Goal: Information Seeking & Learning: Learn about a topic

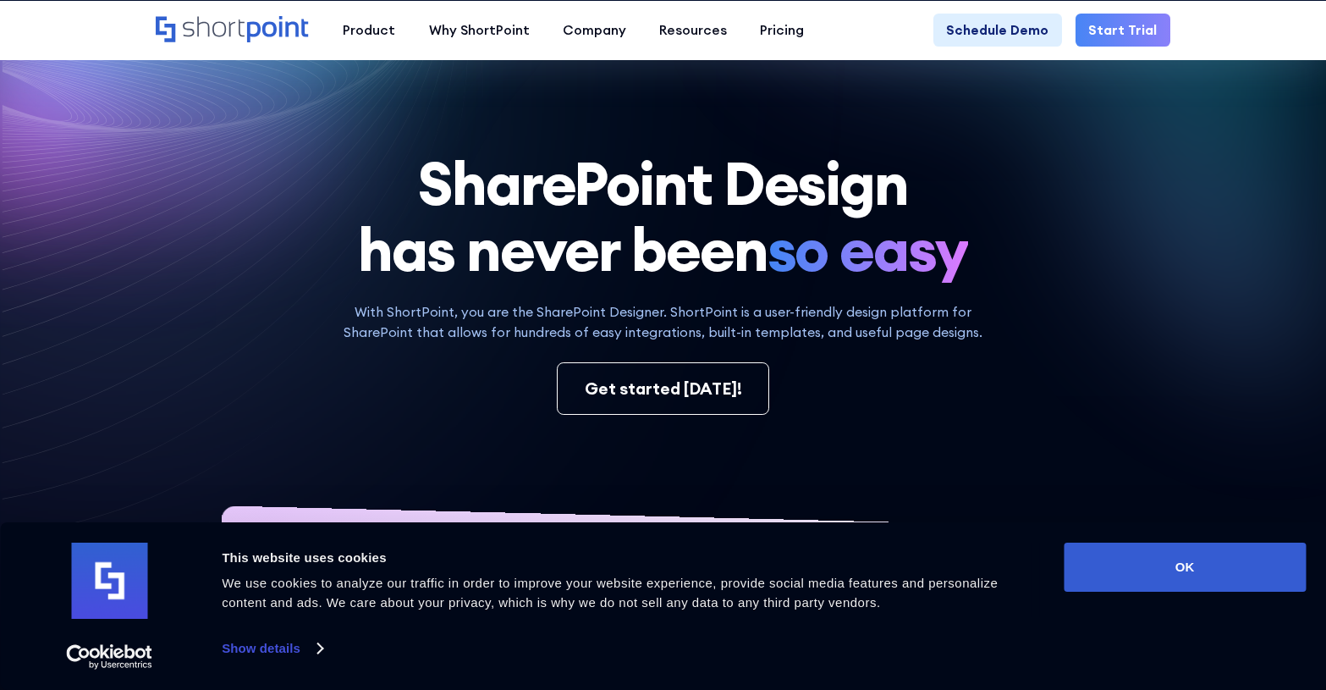
scroll to position [56, 0]
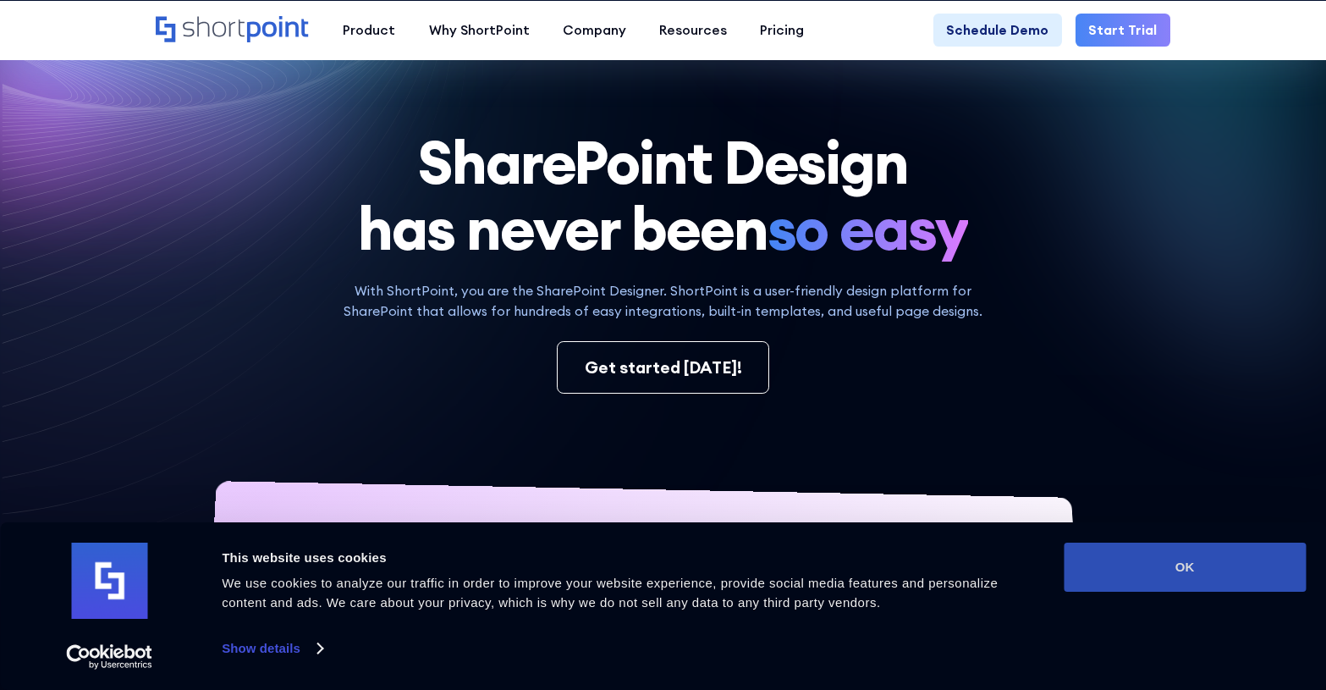
click at [1160, 566] on button "OK" at bounding box center [1184, 566] width 242 height 49
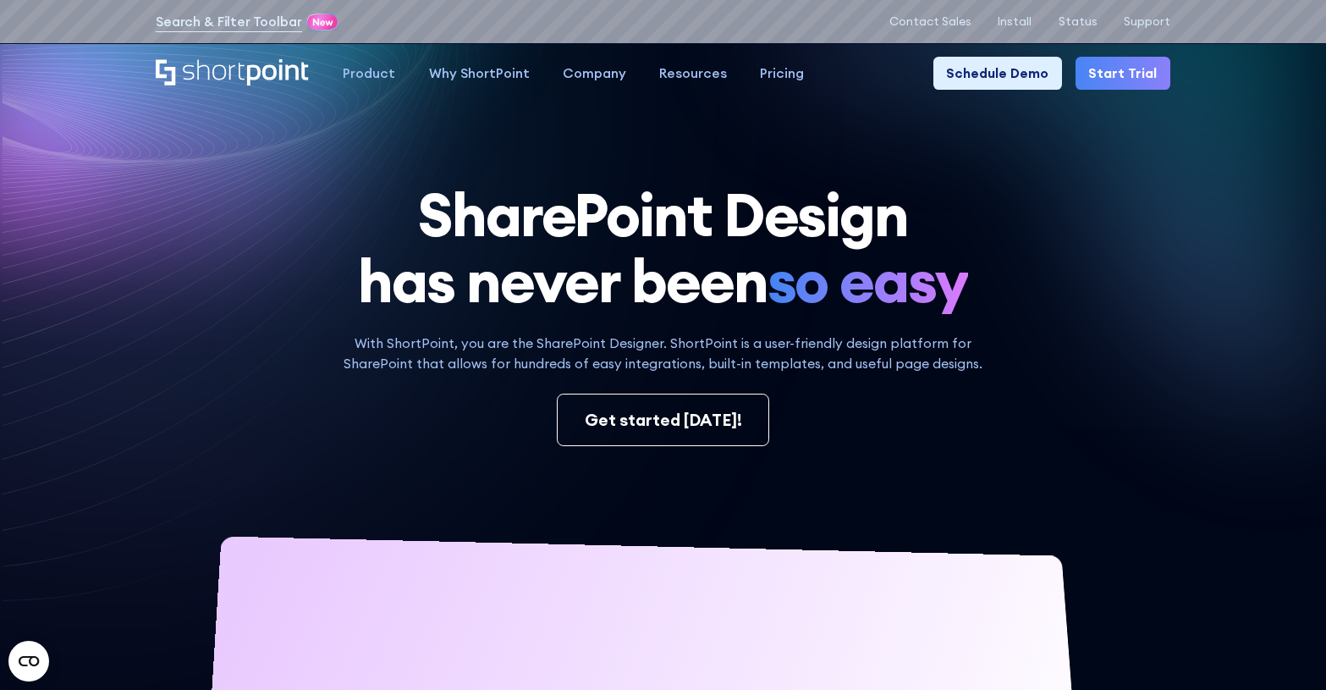
scroll to position [0, 0]
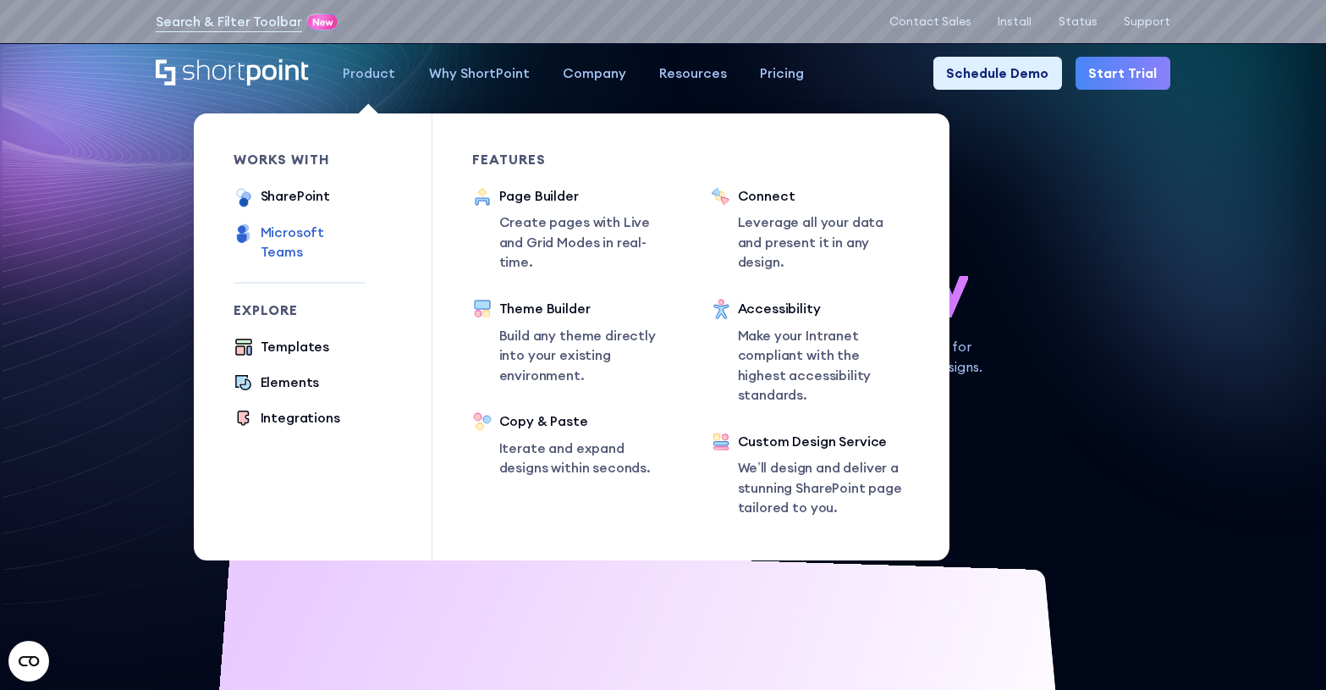
click at [338, 235] on div "Microsoft Teams" at bounding box center [313, 243] width 105 height 40
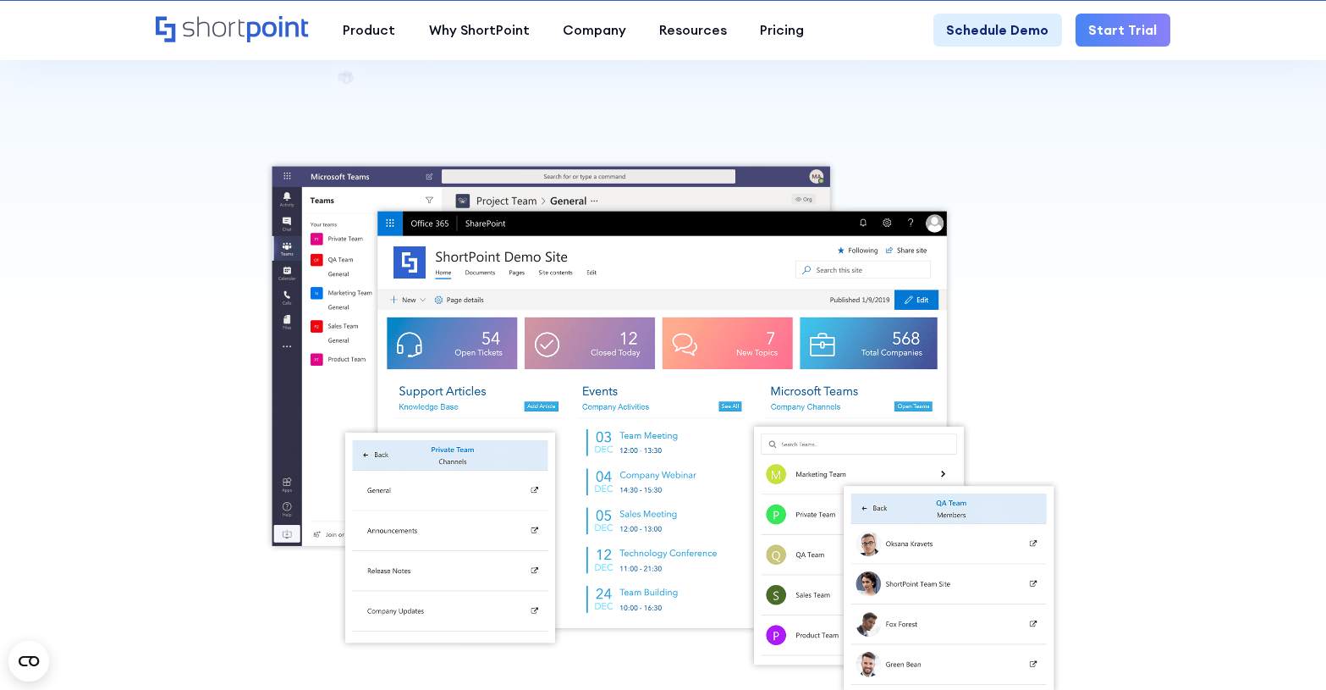
scroll to position [294, 0]
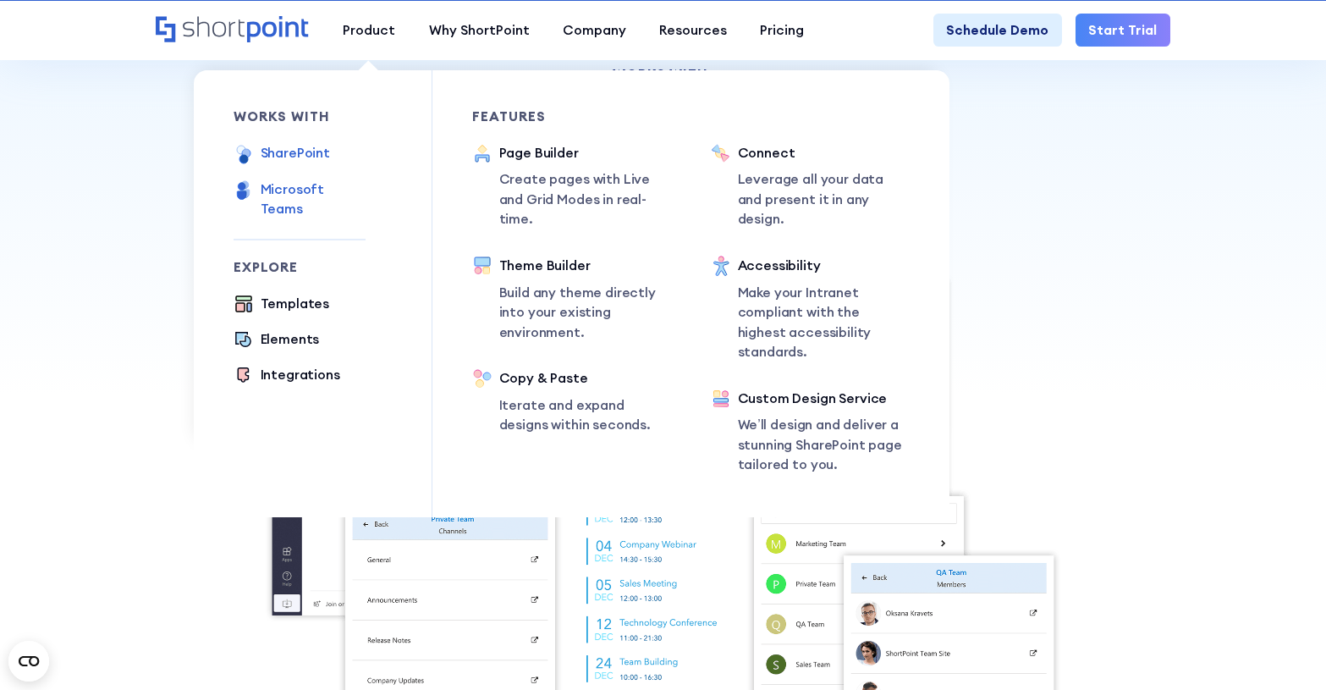
click at [310, 154] on div "SharePoint" at bounding box center [295, 153] width 69 height 20
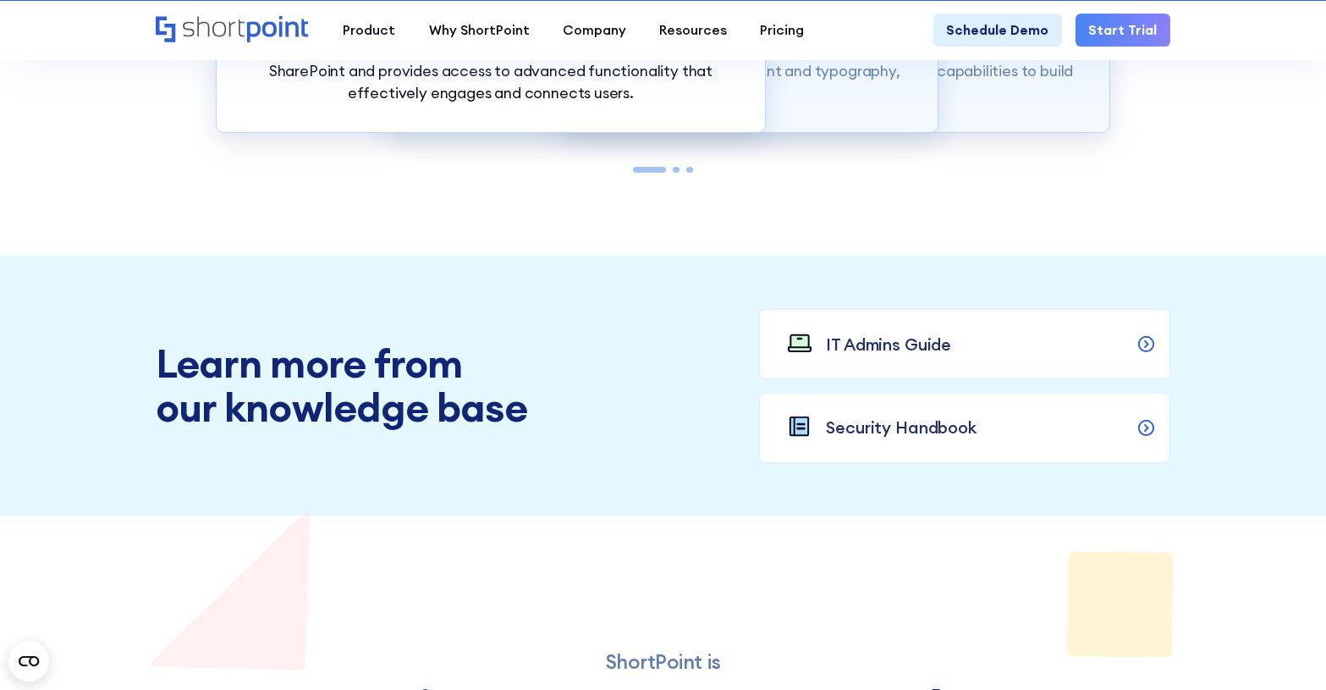
scroll to position [1662, 0]
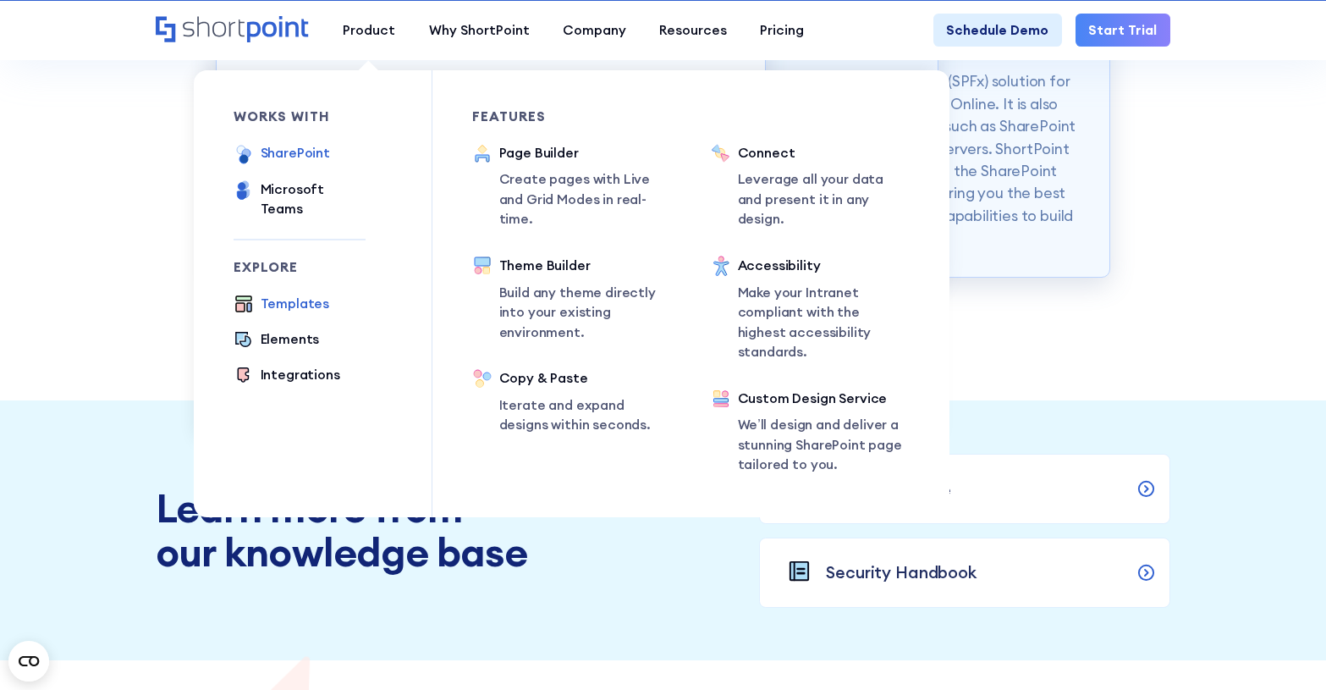
click at [311, 294] on div "Templates" at bounding box center [295, 304] width 69 height 20
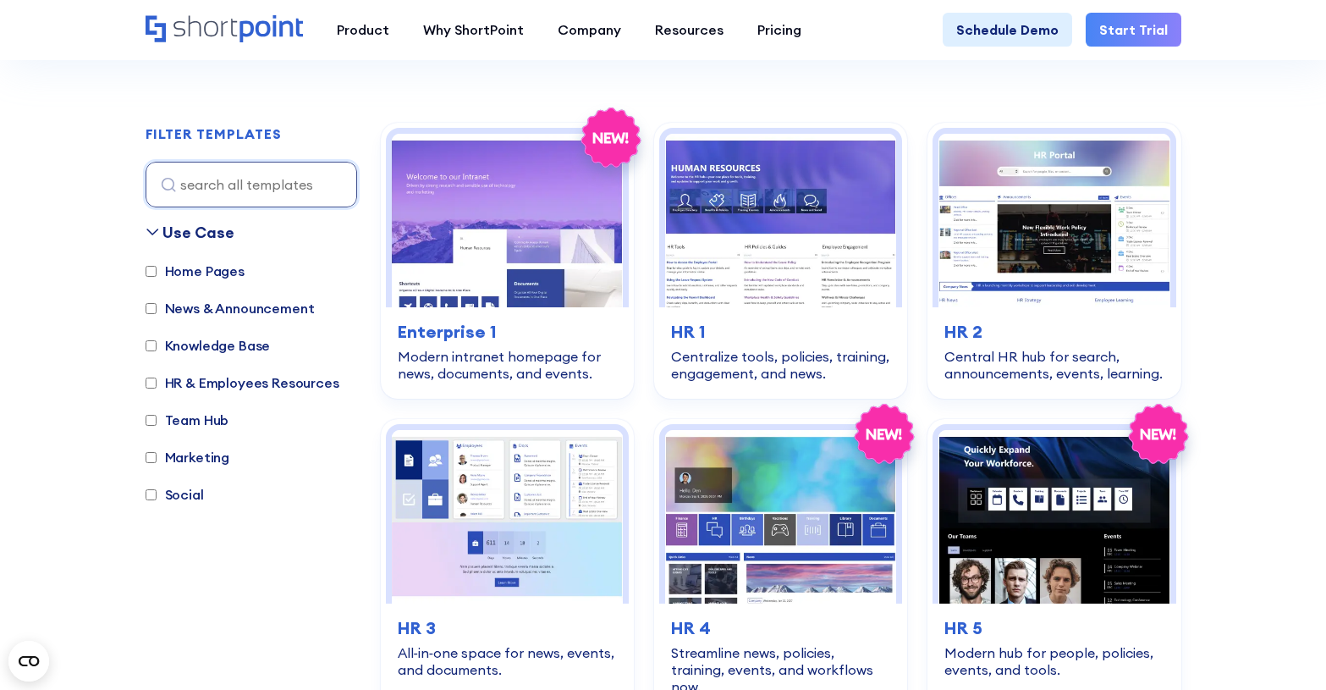
scroll to position [516, 0]
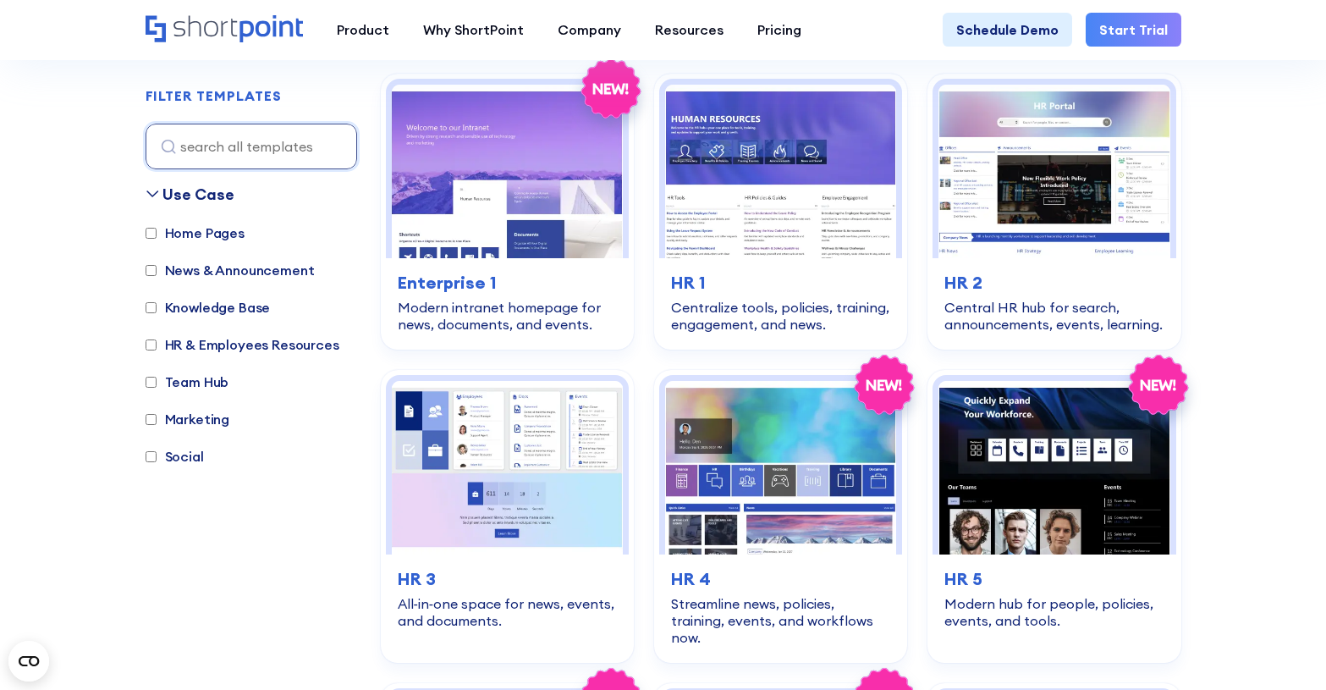
click at [149, 272] on input "News & Announcement" at bounding box center [151, 270] width 11 height 11
checkbox input "true"
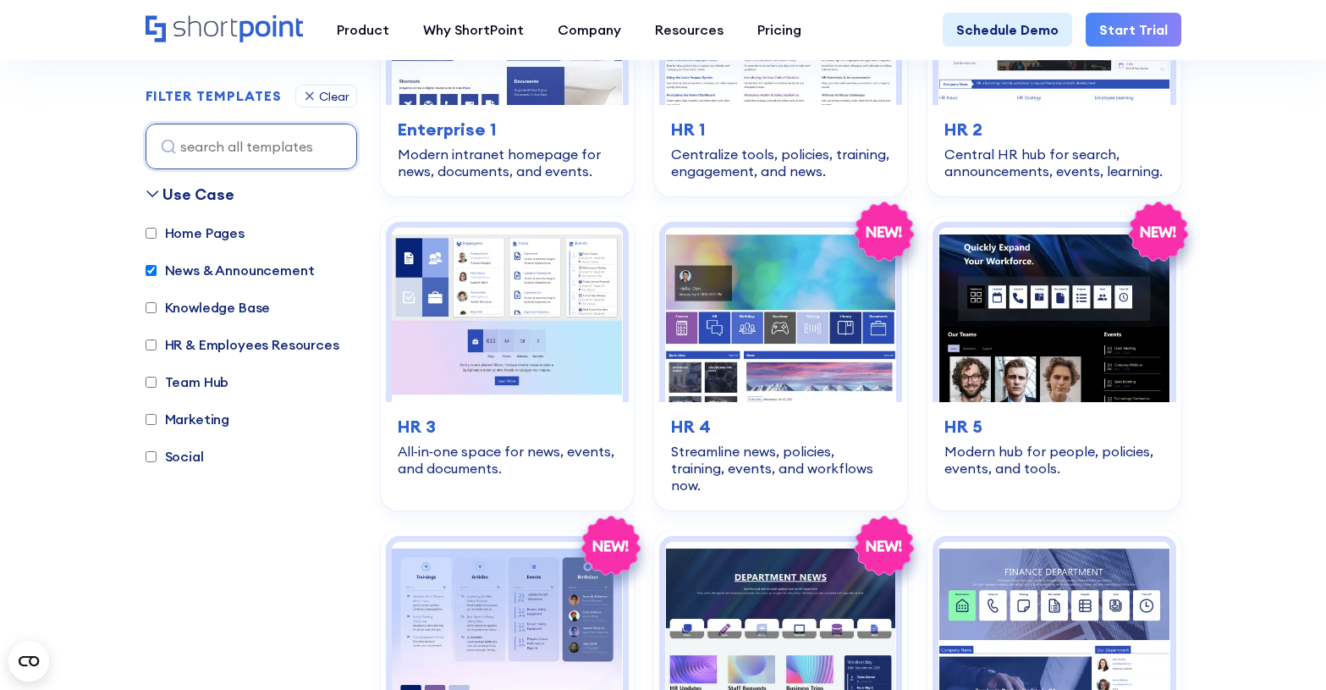
scroll to position [1099, 0]
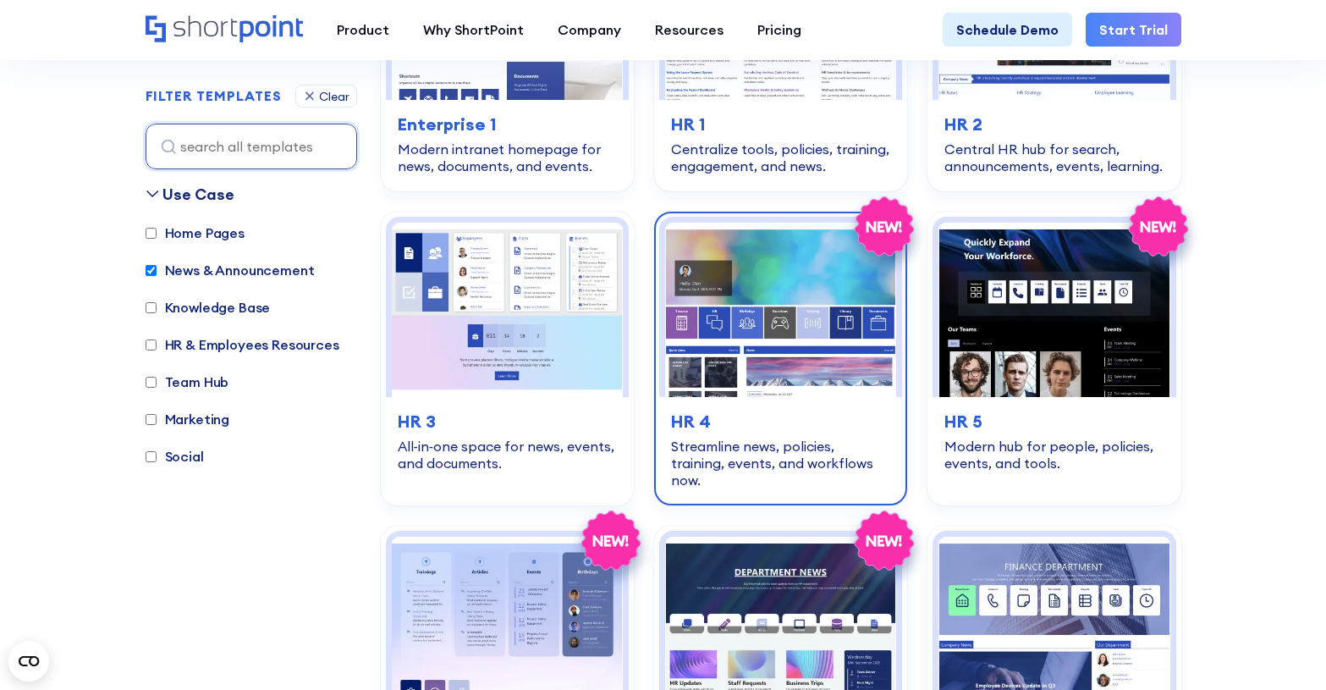
click at [767, 275] on img at bounding box center [780, 309] width 231 height 173
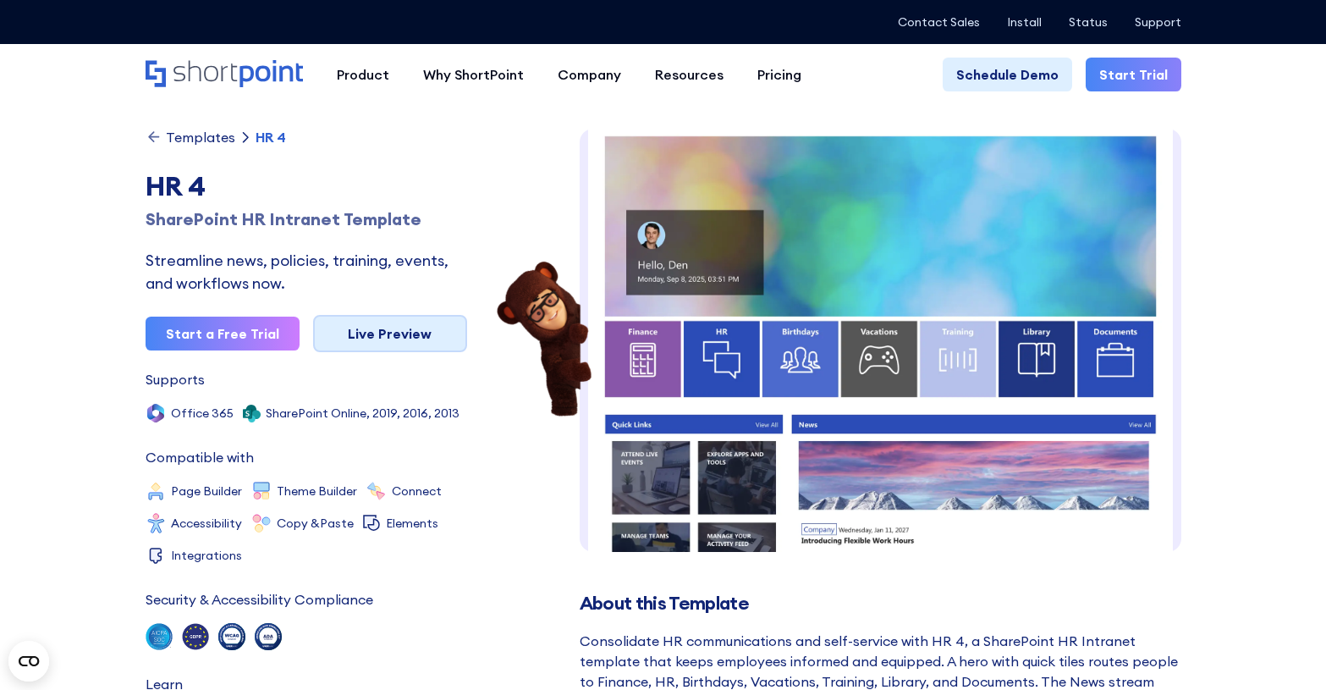
click at [332, 334] on link "Live Preview" at bounding box center [390, 333] width 154 height 37
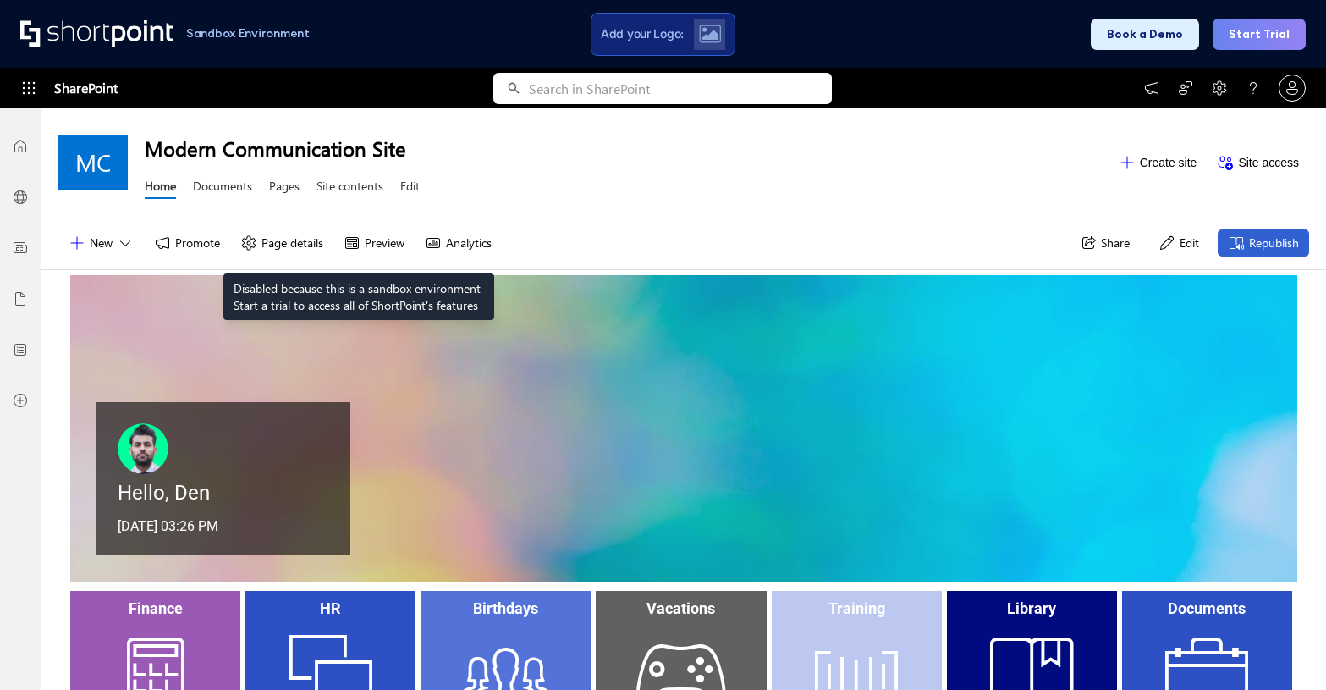
click at [359, 231] on button "Preview" at bounding box center [373, 242] width 81 height 27
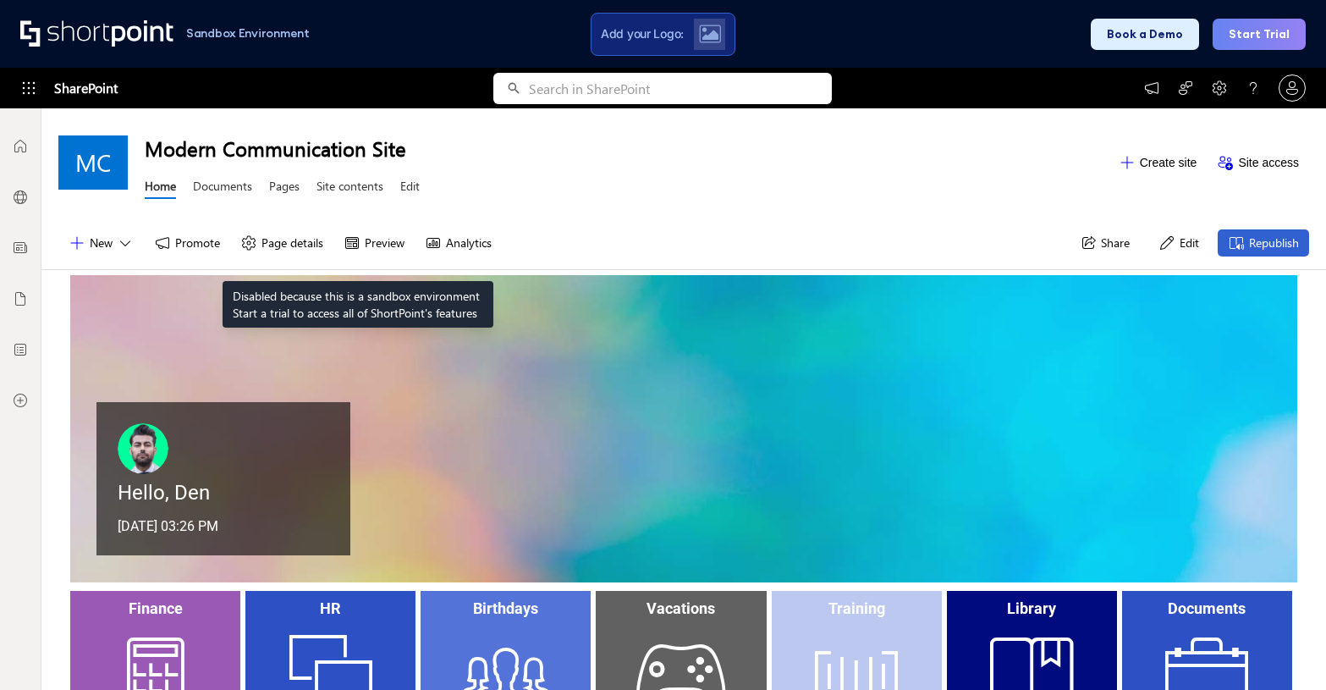
click at [358, 239] on icon at bounding box center [352, 243] width 14 height 12
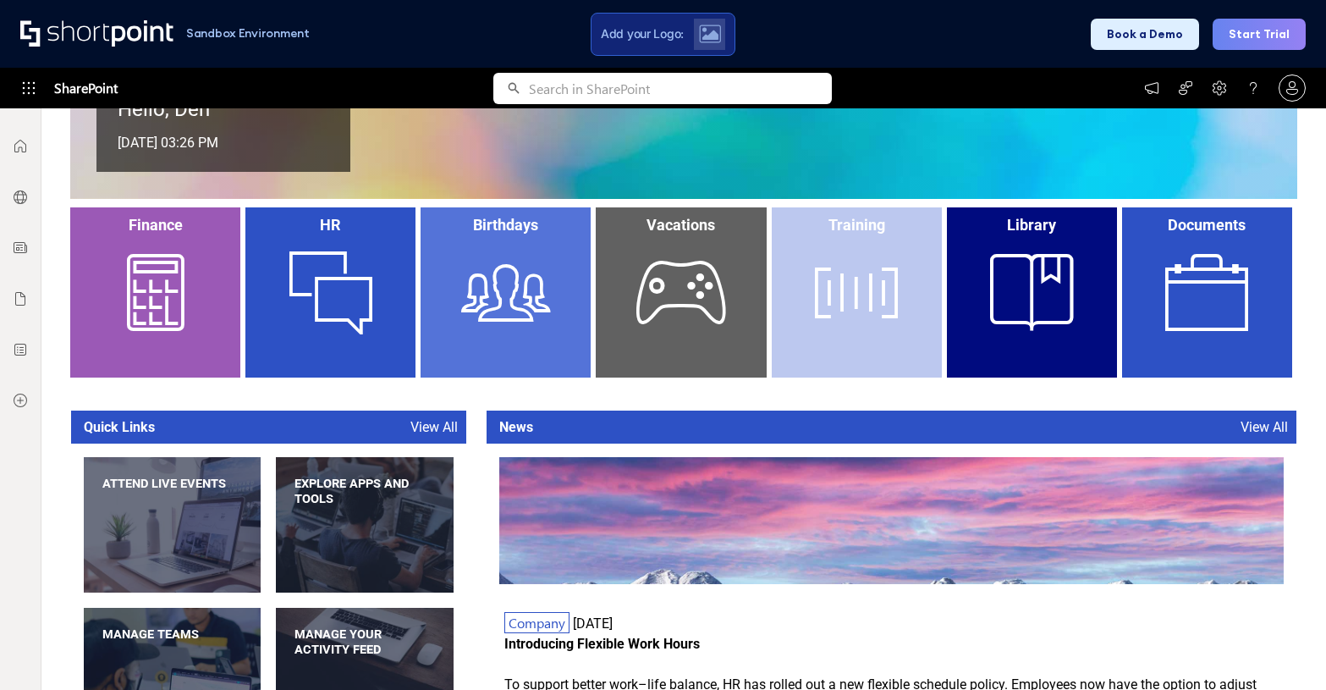
scroll to position [381, 0]
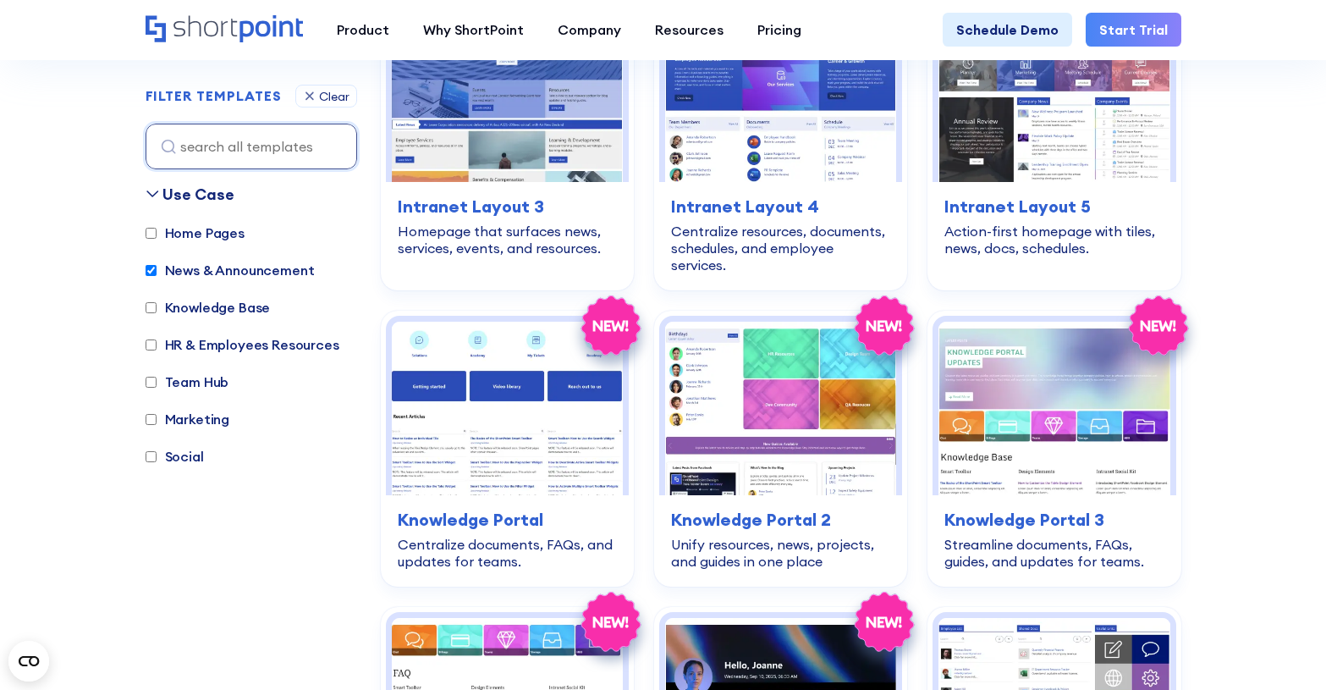
scroll to position [1956, 0]
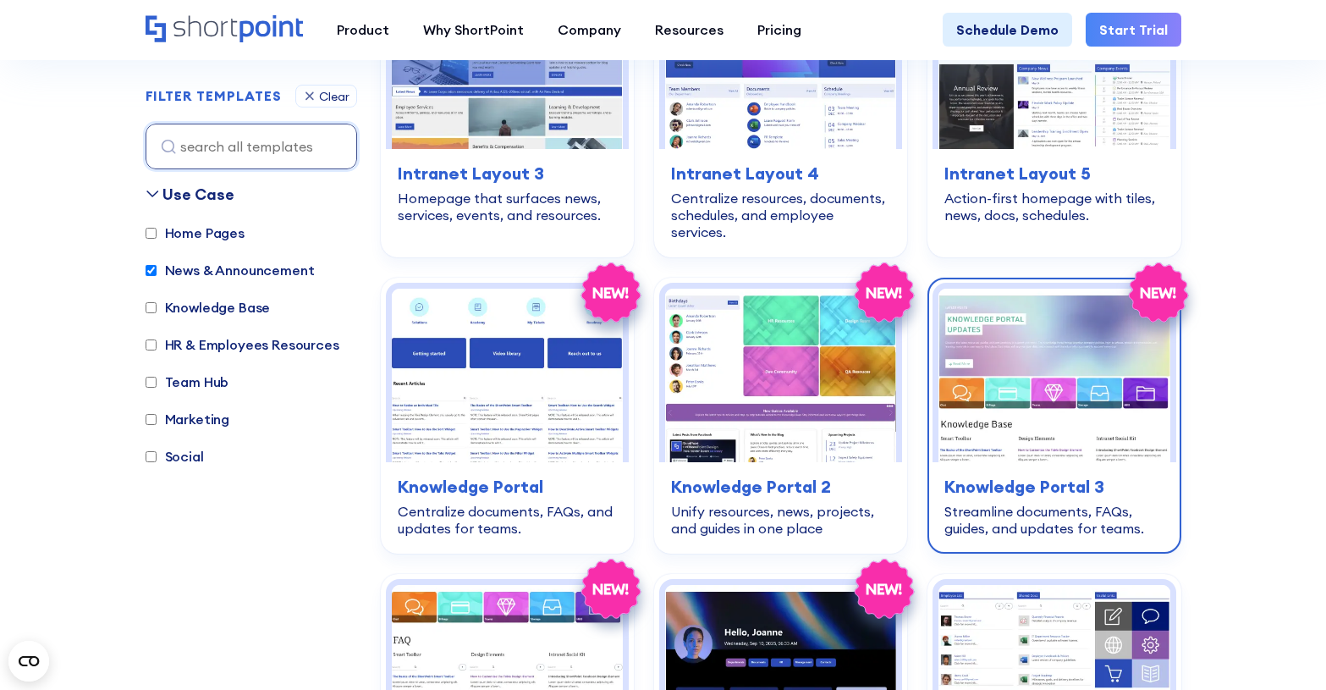
click at [1074, 386] on img at bounding box center [1053, 374] width 231 height 173
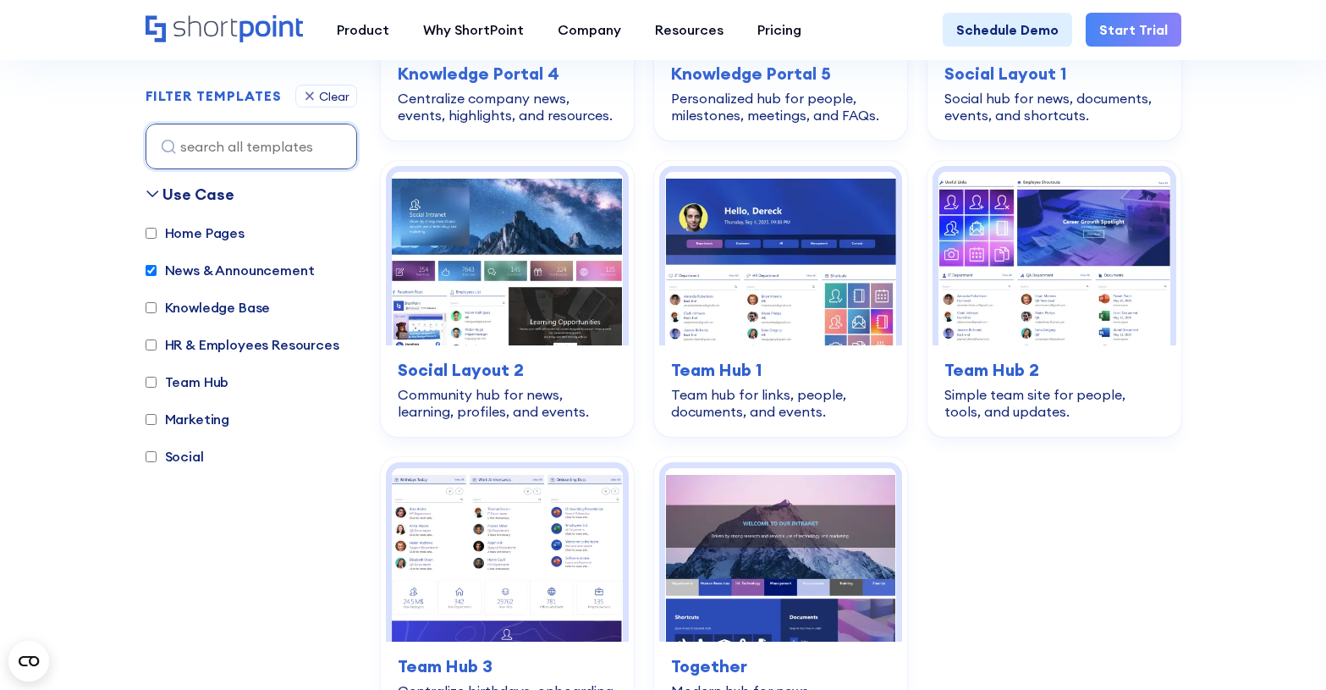
scroll to position [2672, 0]
